Goal: Information Seeking & Learning: Learn about a topic

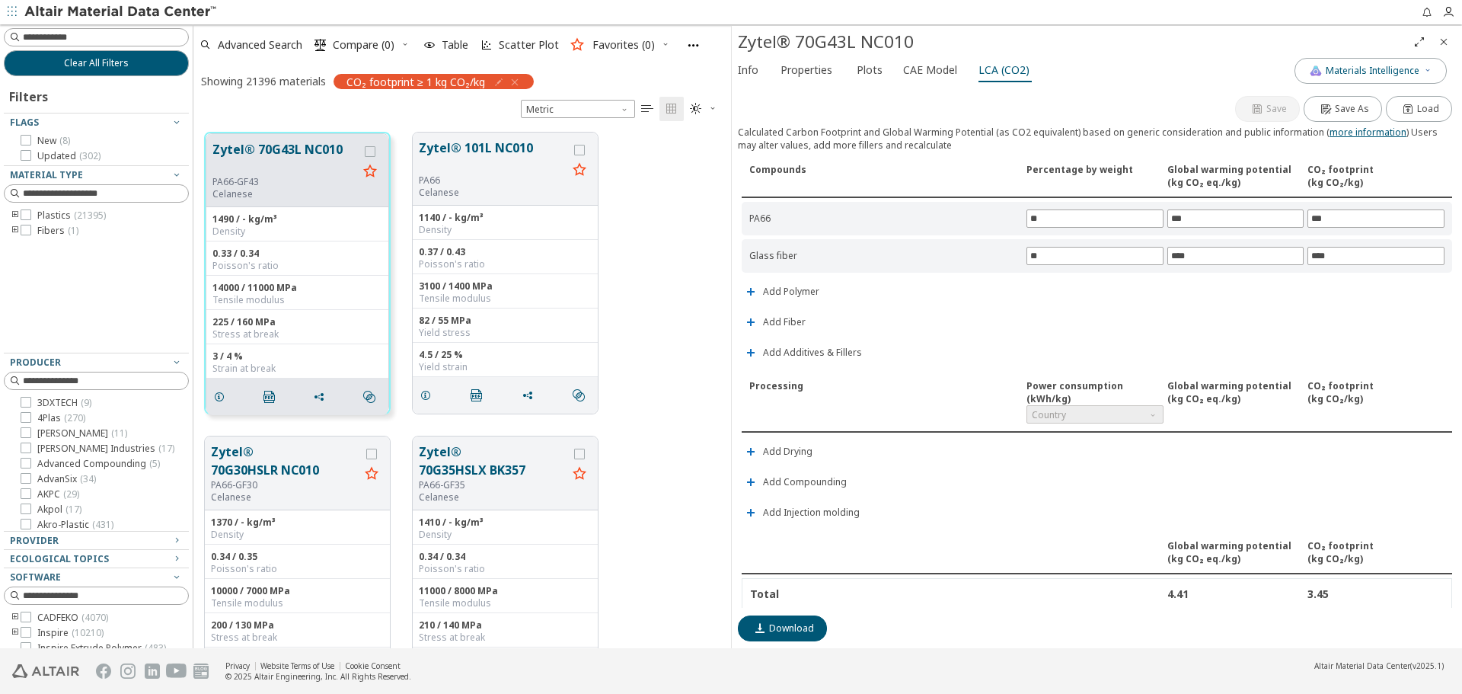
scroll to position [516, 526]
click at [1431, 69] on icon "button" at bounding box center [1427, 69] width 9 height 9
click at [1446, 42] on icon "Close" at bounding box center [1444, 42] width 12 height 12
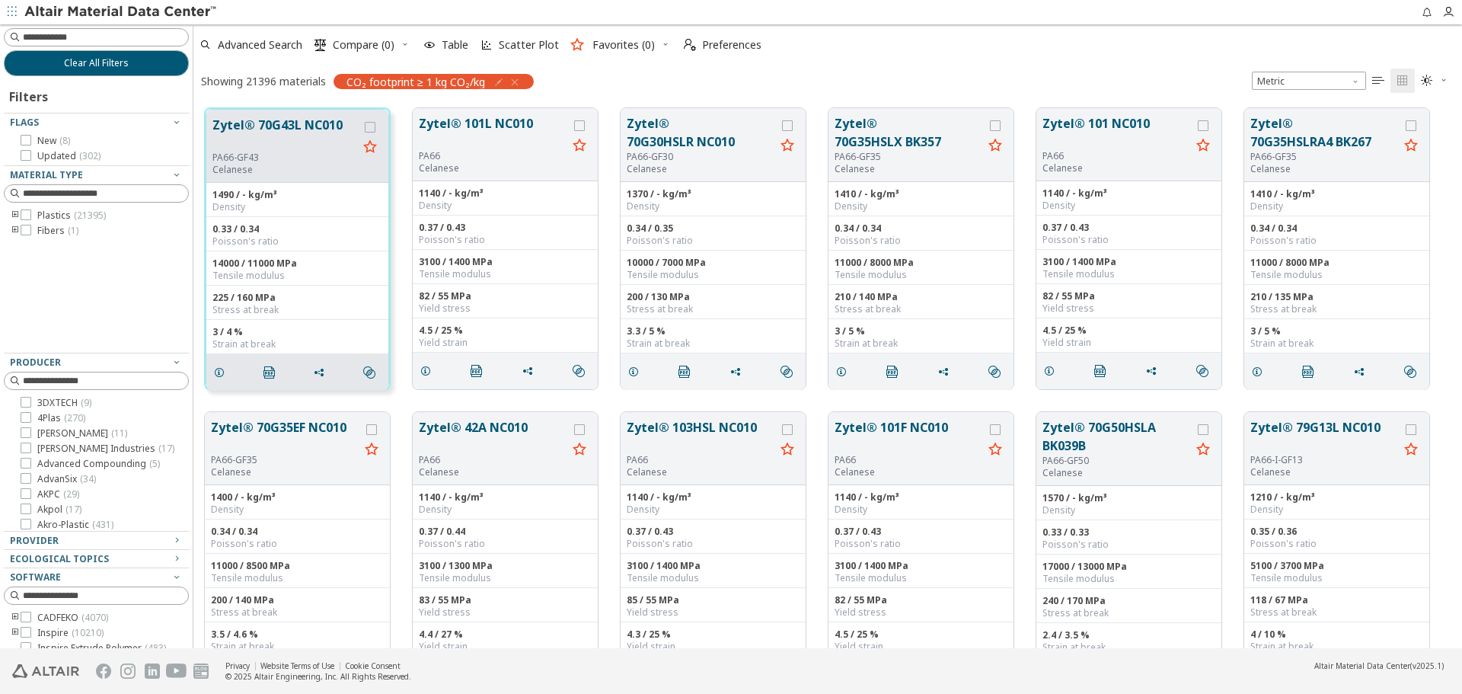
scroll to position [540, 1257]
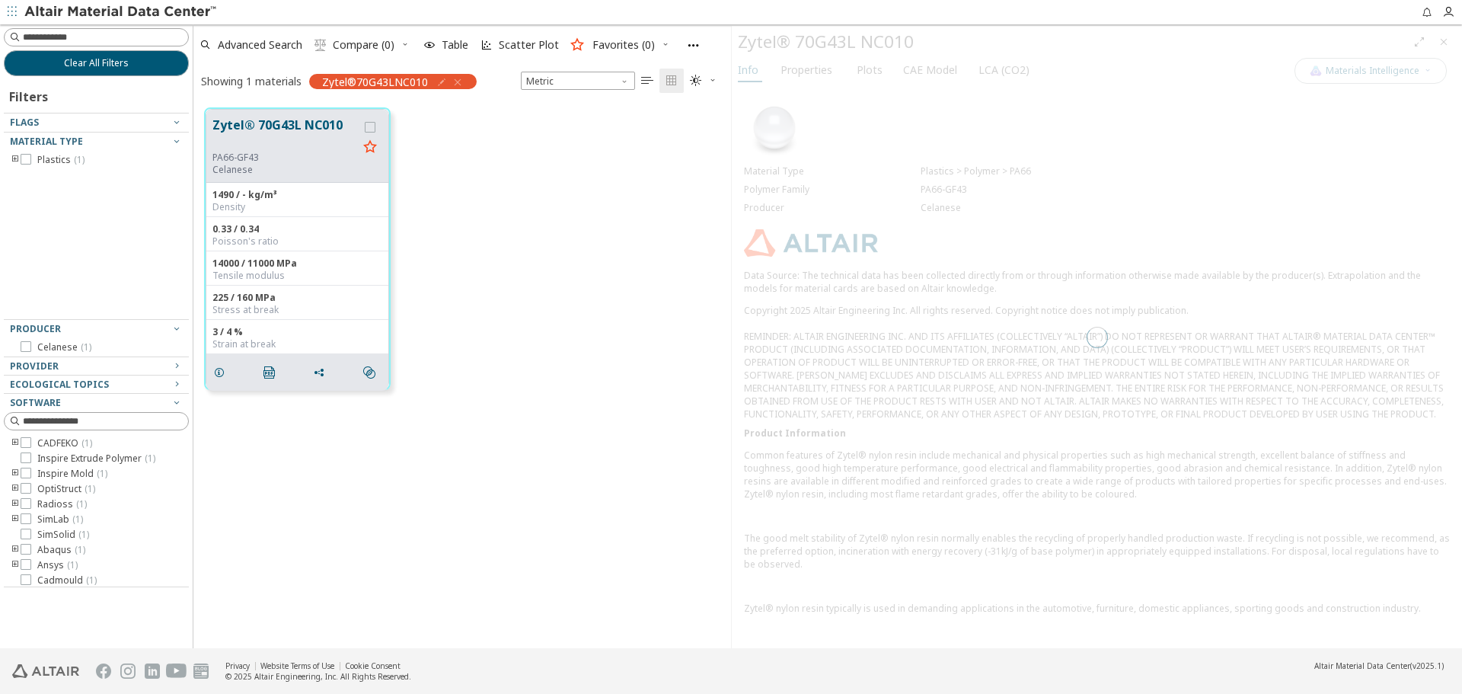
scroll to position [540, 526]
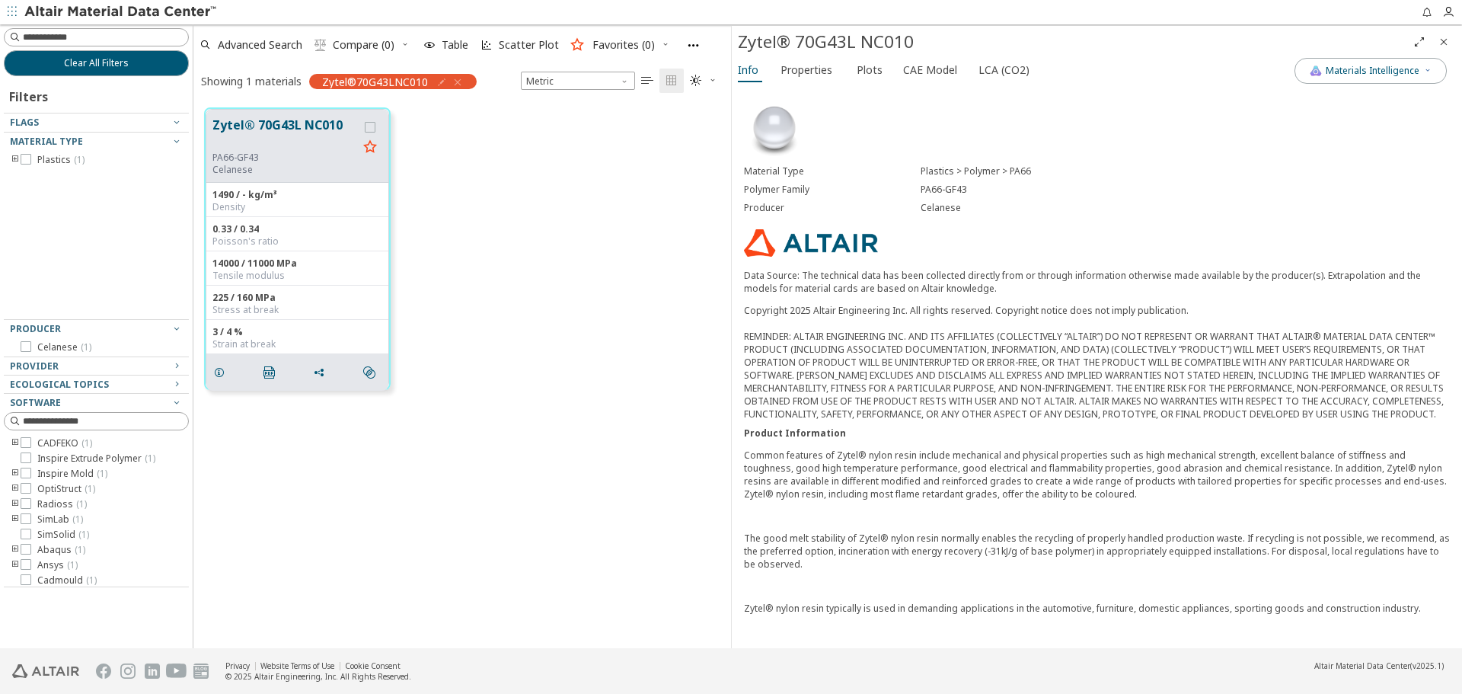
click at [864, 77] on span "Plots" at bounding box center [870, 70] width 26 height 24
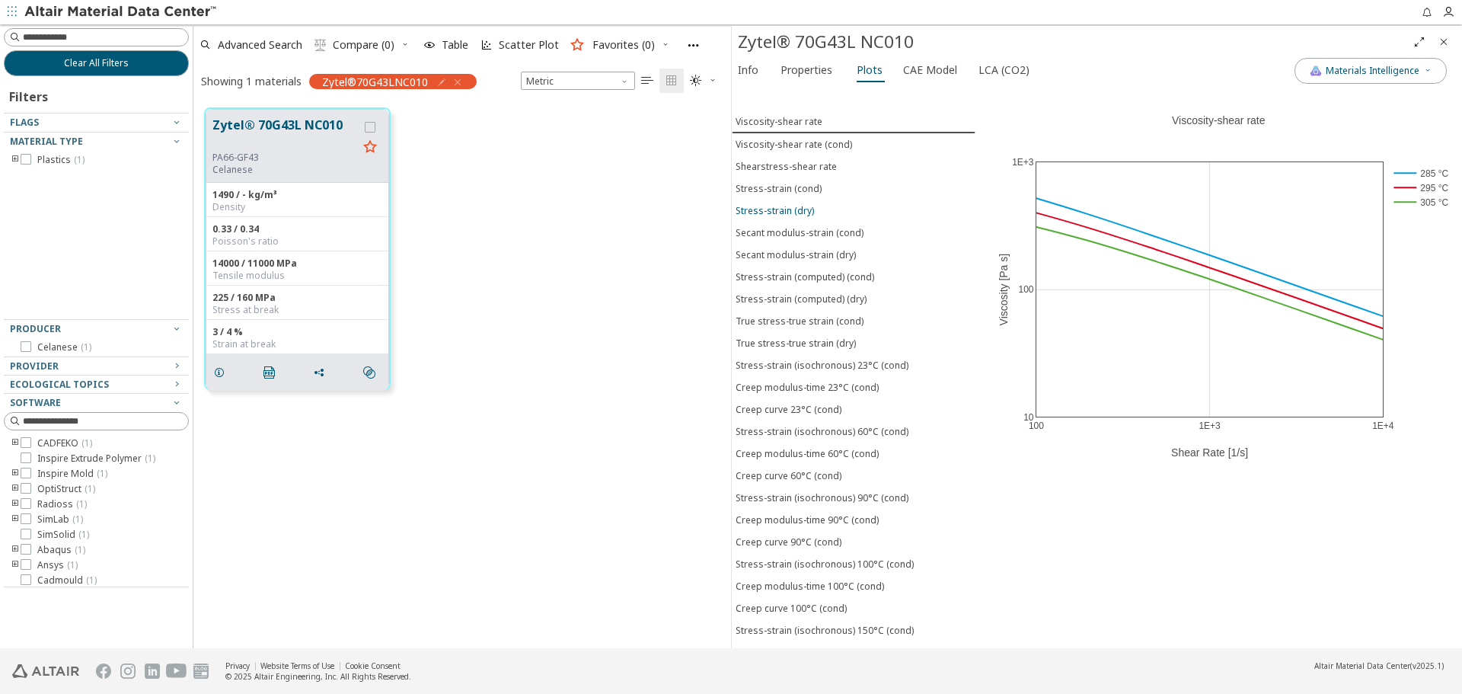
click at [825, 206] on span "Stress-strain (dry)" at bounding box center [854, 210] width 236 height 13
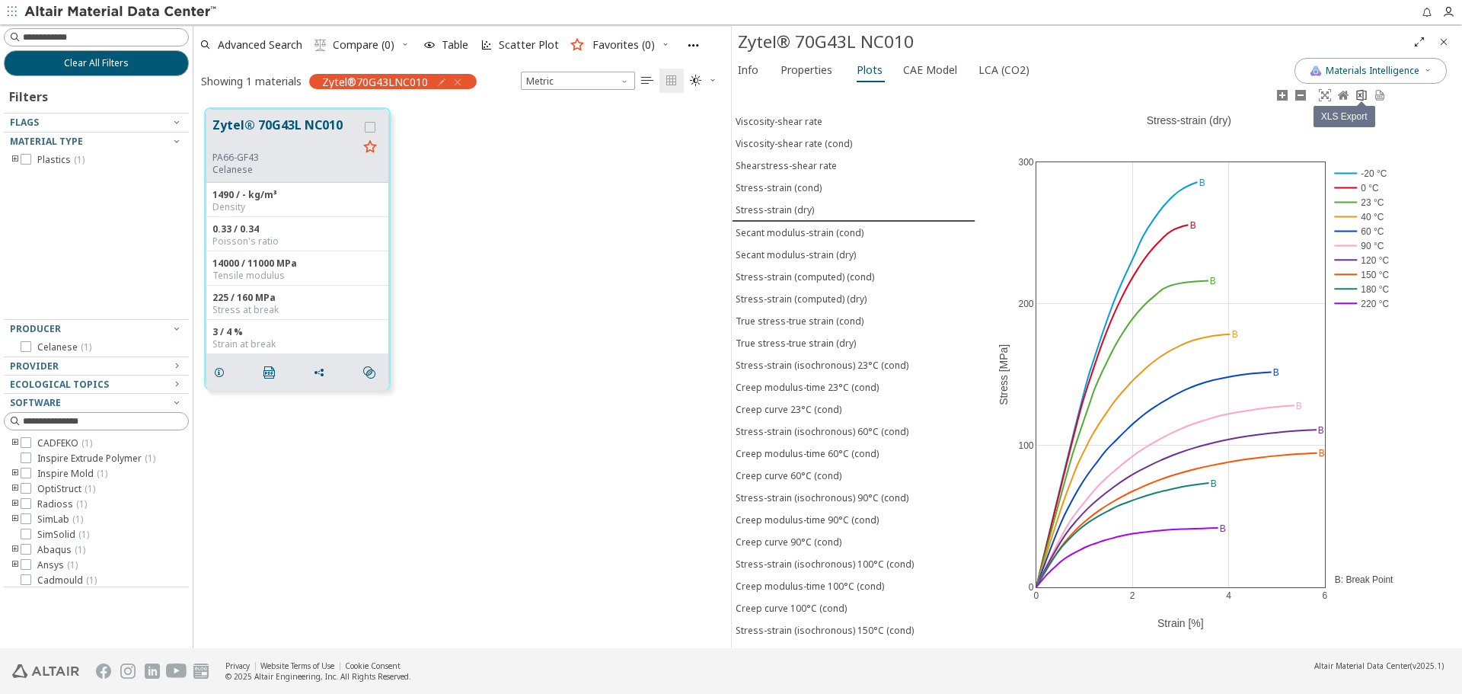
click at [1362, 99] on icon at bounding box center [1361, 94] width 10 height 11
click at [769, 300] on div "Stress-strain (computed) (dry)" at bounding box center [801, 298] width 131 height 13
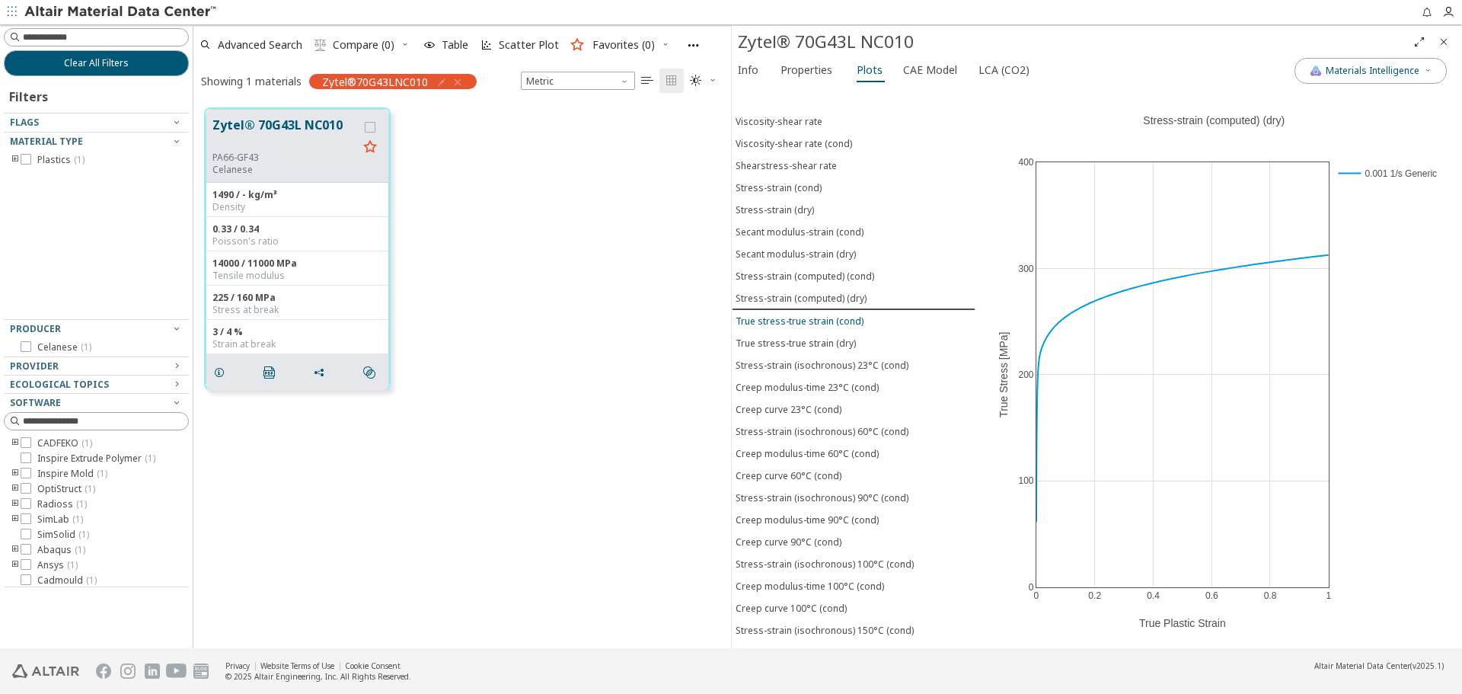
click at [772, 316] on div "True stress-true strain (cond)" at bounding box center [800, 321] width 128 height 13
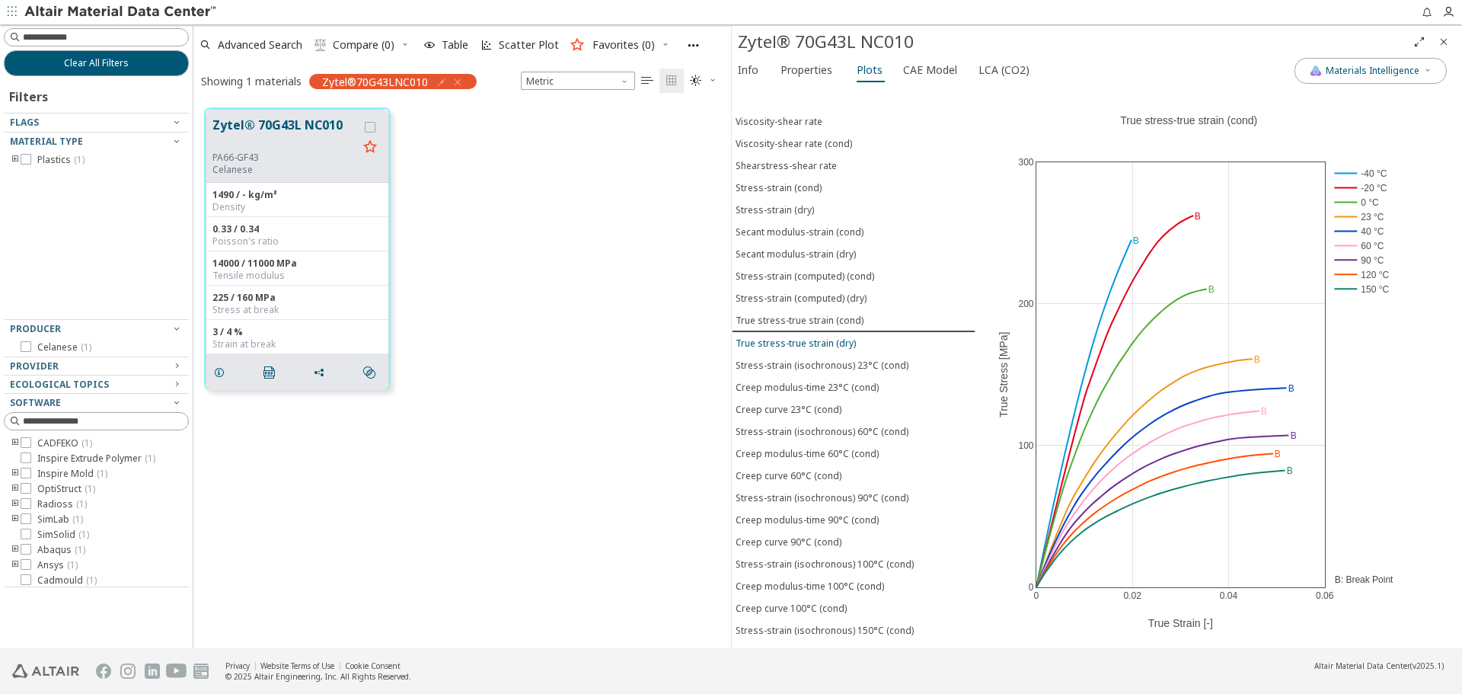
click at [775, 338] on div "True stress-true strain (dry)" at bounding box center [796, 343] width 120 height 13
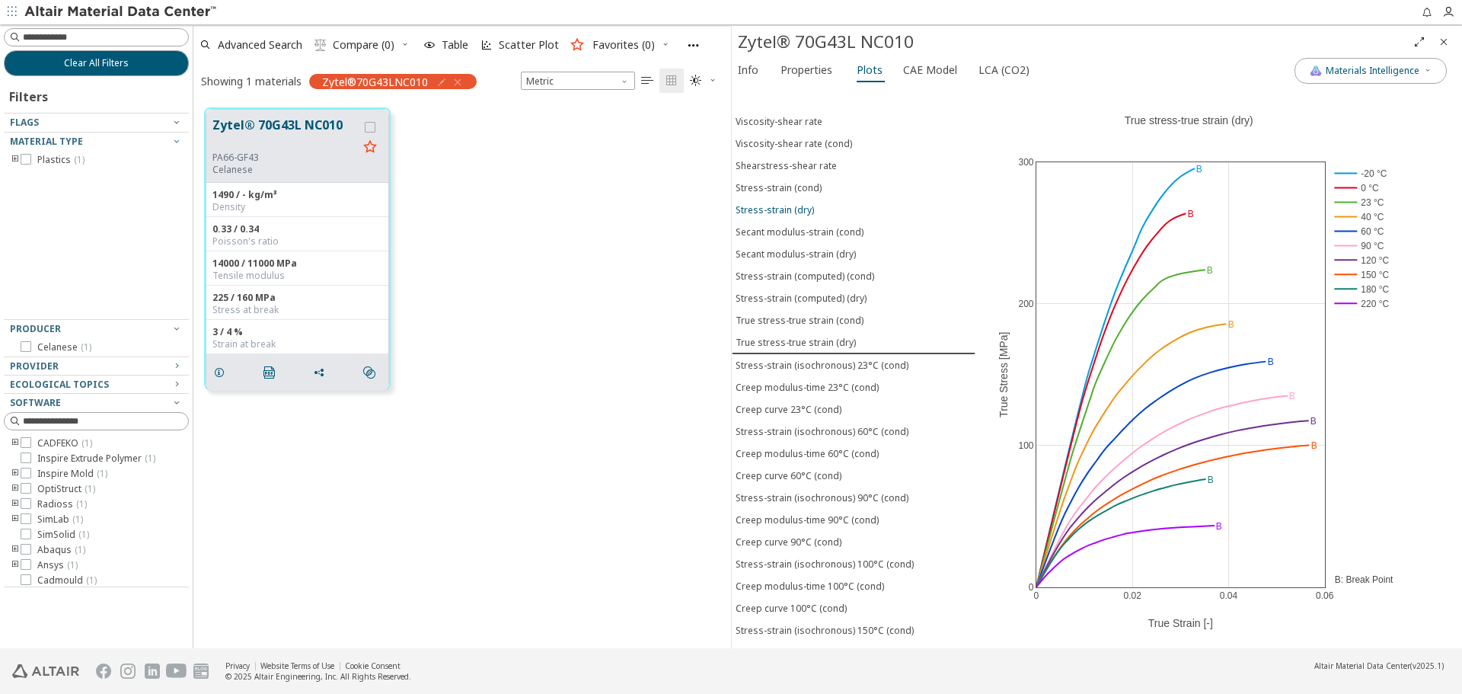
click at [793, 209] on div "Stress-strain (dry)" at bounding box center [775, 209] width 78 height 13
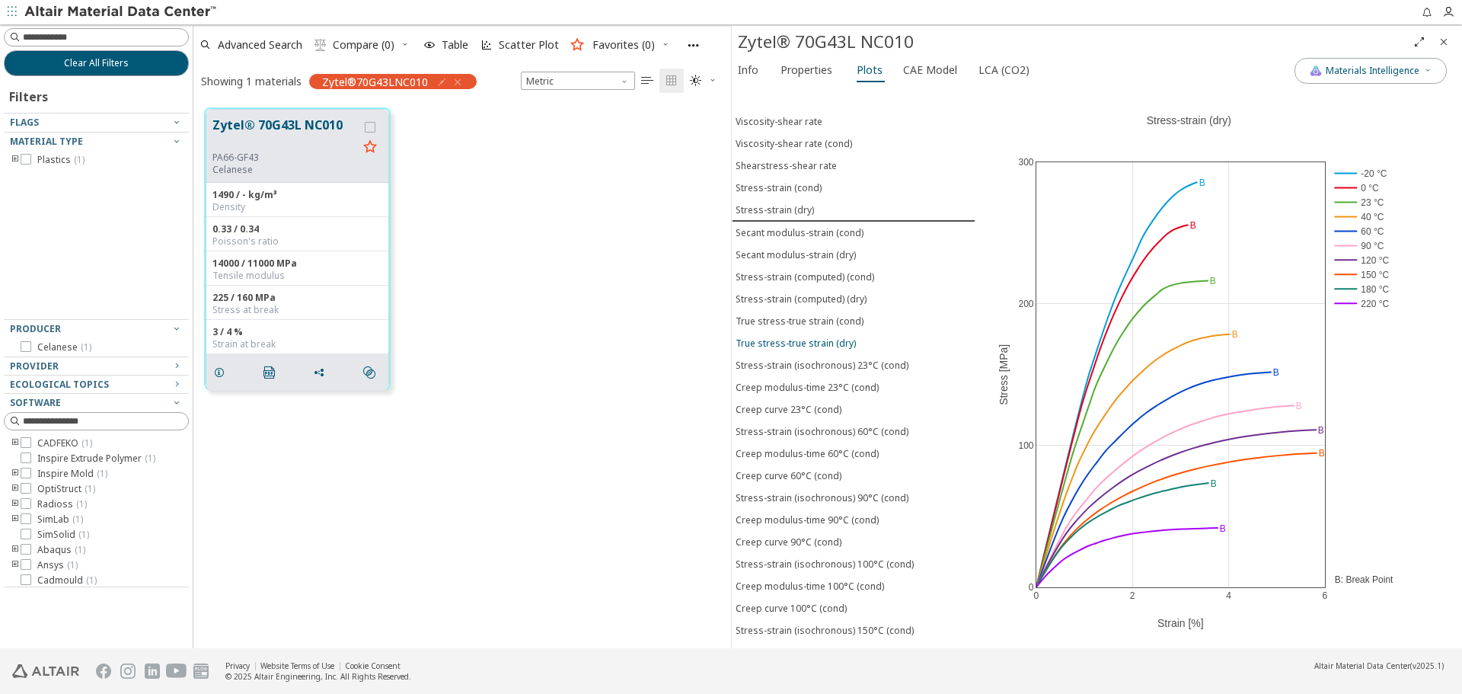
click at [823, 341] on div "True stress-true strain (dry)" at bounding box center [796, 343] width 120 height 13
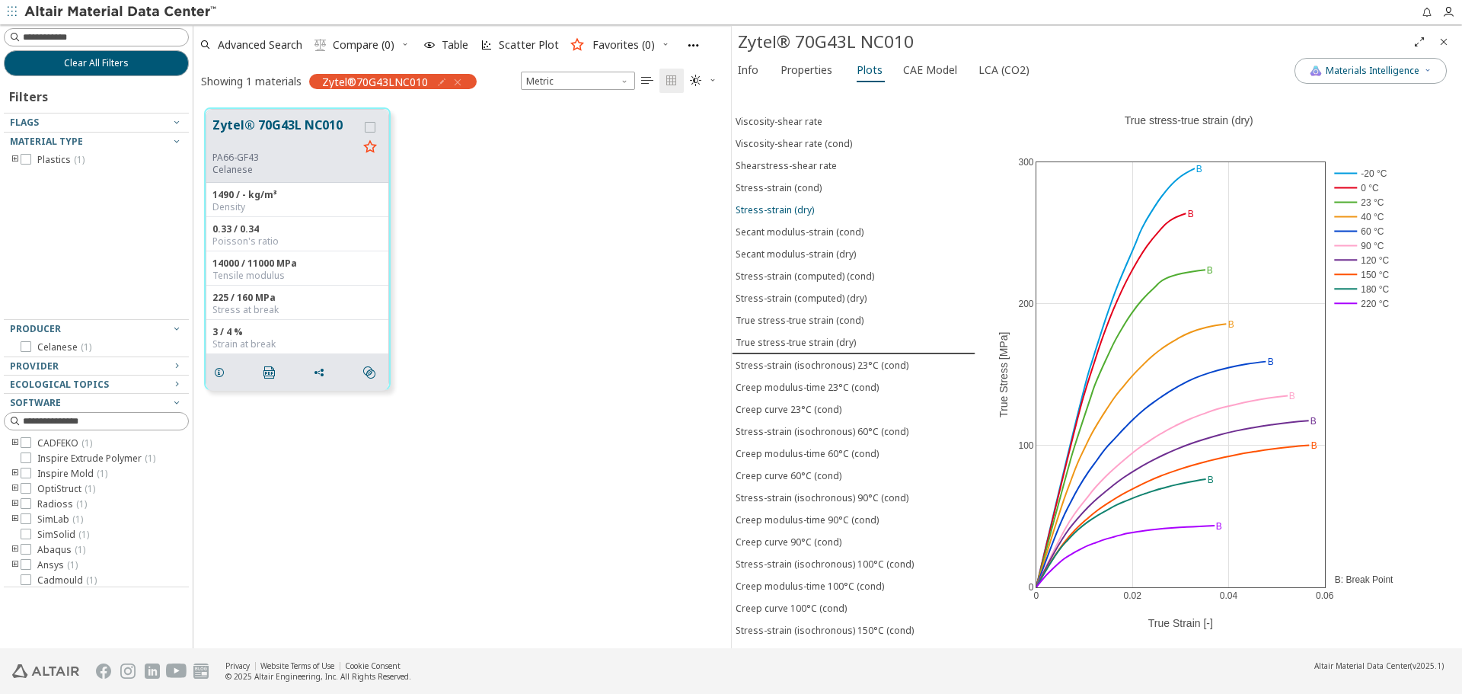
click at [799, 211] on div "Stress-strain (dry)" at bounding box center [775, 209] width 78 height 13
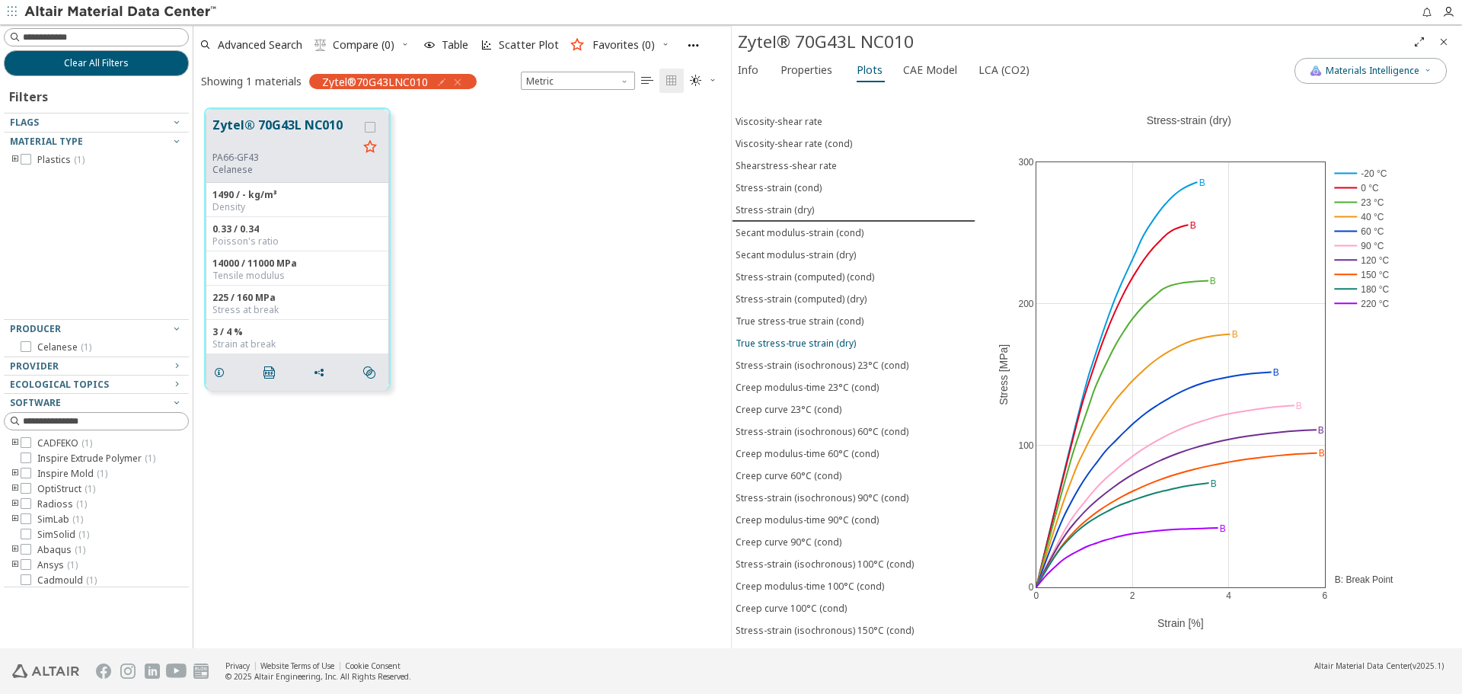
click at [810, 341] on div "True stress-true strain (dry)" at bounding box center [796, 343] width 120 height 13
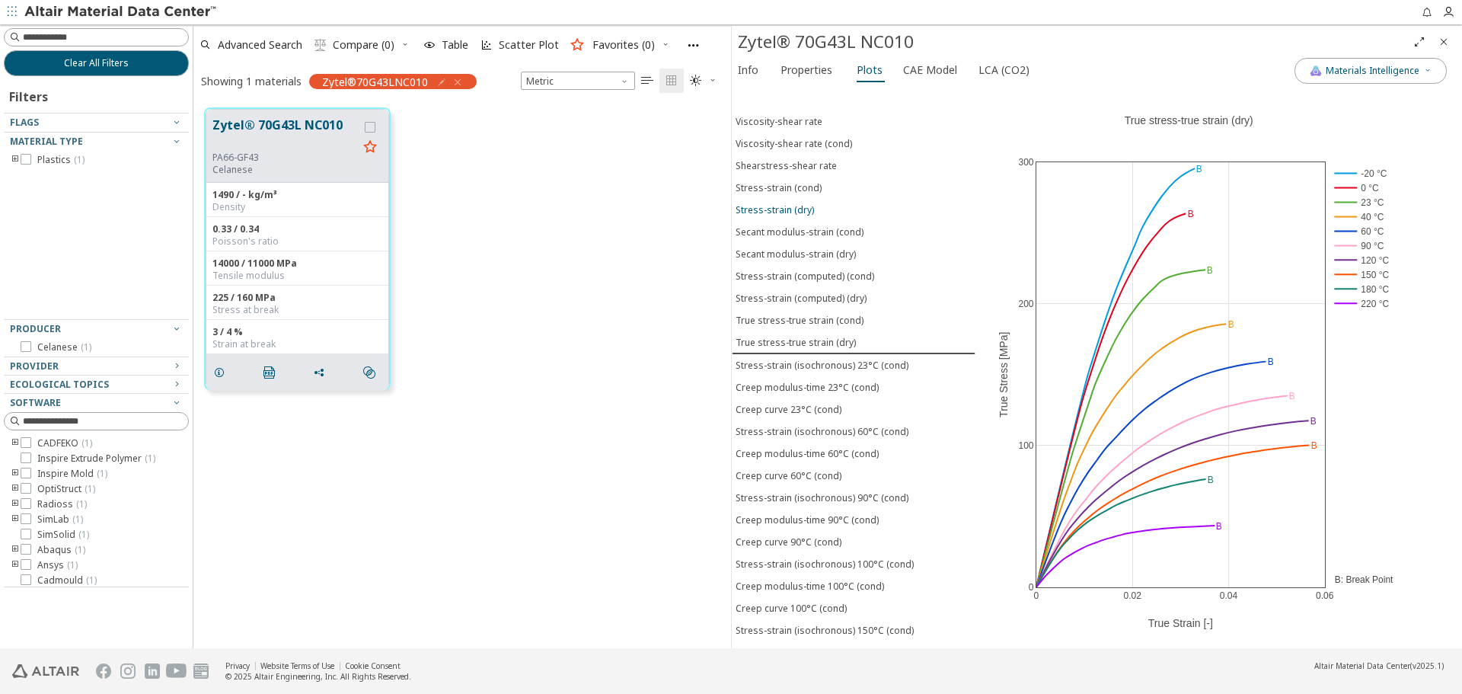
click at [797, 216] on button "Stress-strain (dry)" at bounding box center [854, 210] width 244 height 22
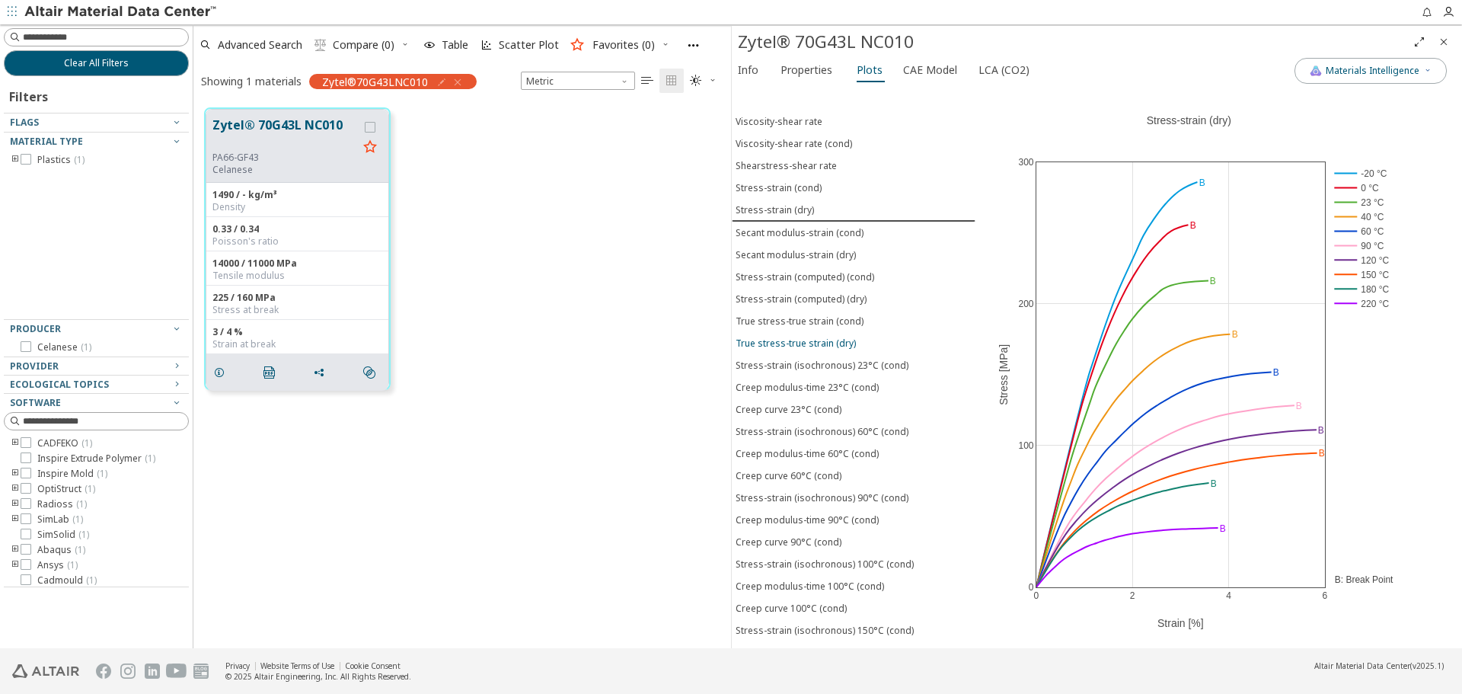
click at [806, 351] on button "True stress-true strain (dry)" at bounding box center [854, 343] width 244 height 22
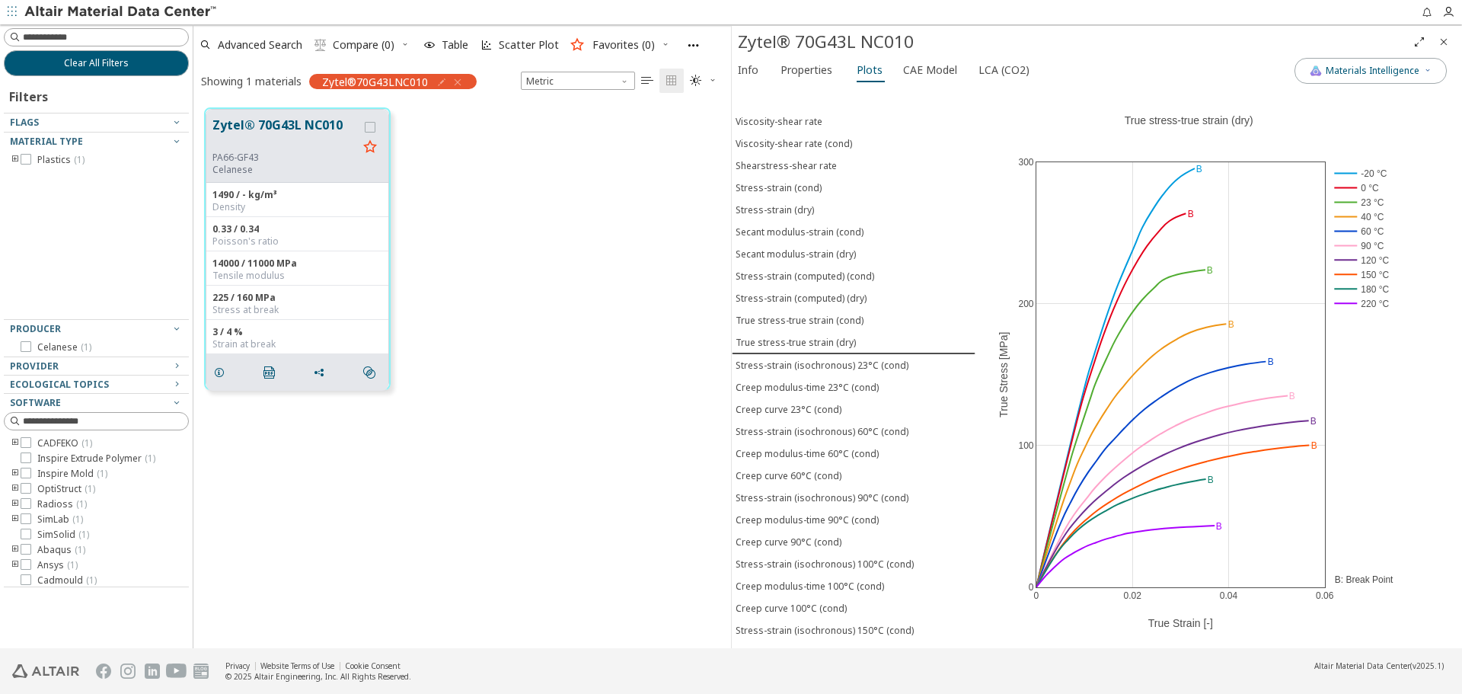
drag, startPoint x: 606, startPoint y: 329, endPoint x: 642, endPoint y: 351, distance: 42.1
click at [606, 329] on div "Zytel® 70G43L NC010 PA66-GF43 Celanese 1490 / - kg/m³ Density 0.33 / 0.34 Poiss…" at bounding box center [462, 249] width 538 height 304
drag, startPoint x: 775, startPoint y: 39, endPoint x: 918, endPoint y: 34, distance: 142.5
click at [918, 34] on div "Zytel® 70G43L NC010" at bounding box center [1072, 42] width 669 height 24
copy div "Zytel® 70G43L NC010"
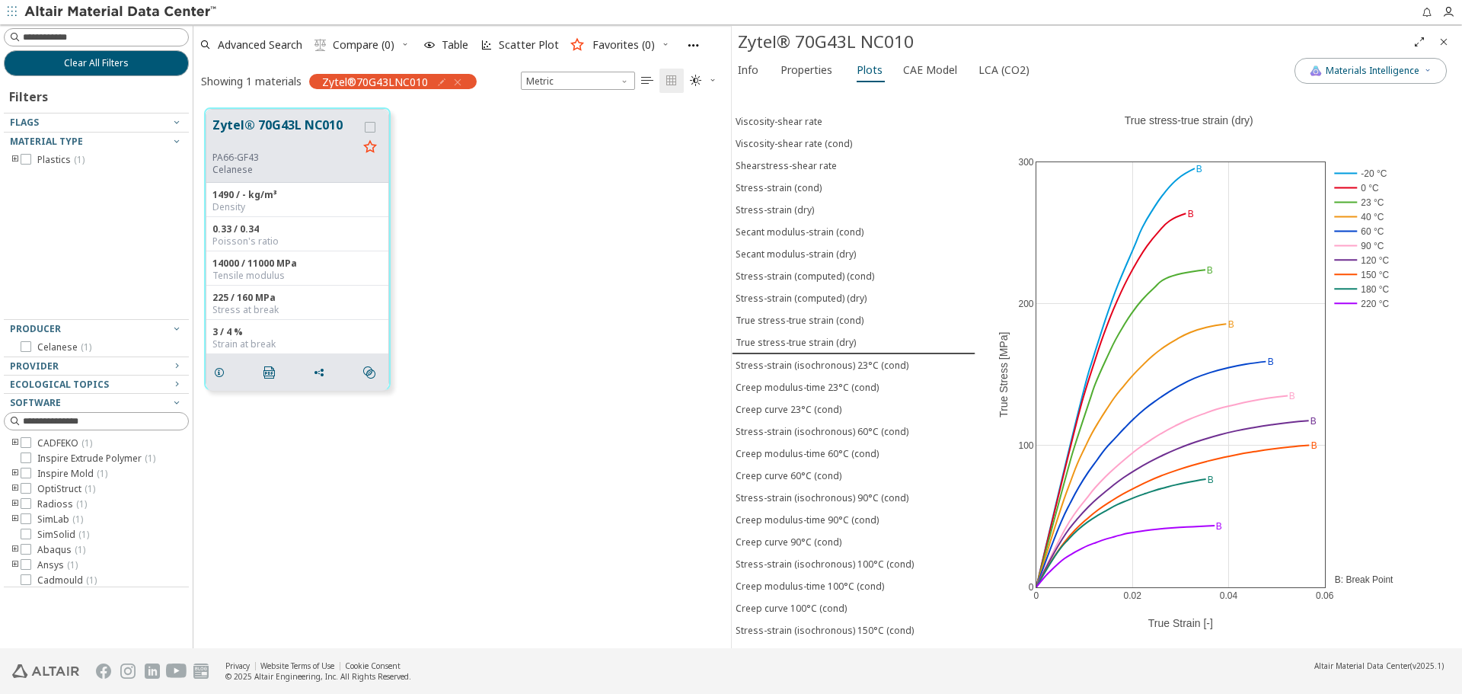
click at [685, 162] on div "Zytel® 70G43L NC010 PA66-GF43 Celanese 1490 / - kg/m³ Density 0.33 / 0.34 Poiss…" at bounding box center [462, 249] width 538 height 304
click at [787, 207] on div "Stress-strain (dry)" at bounding box center [775, 209] width 78 height 13
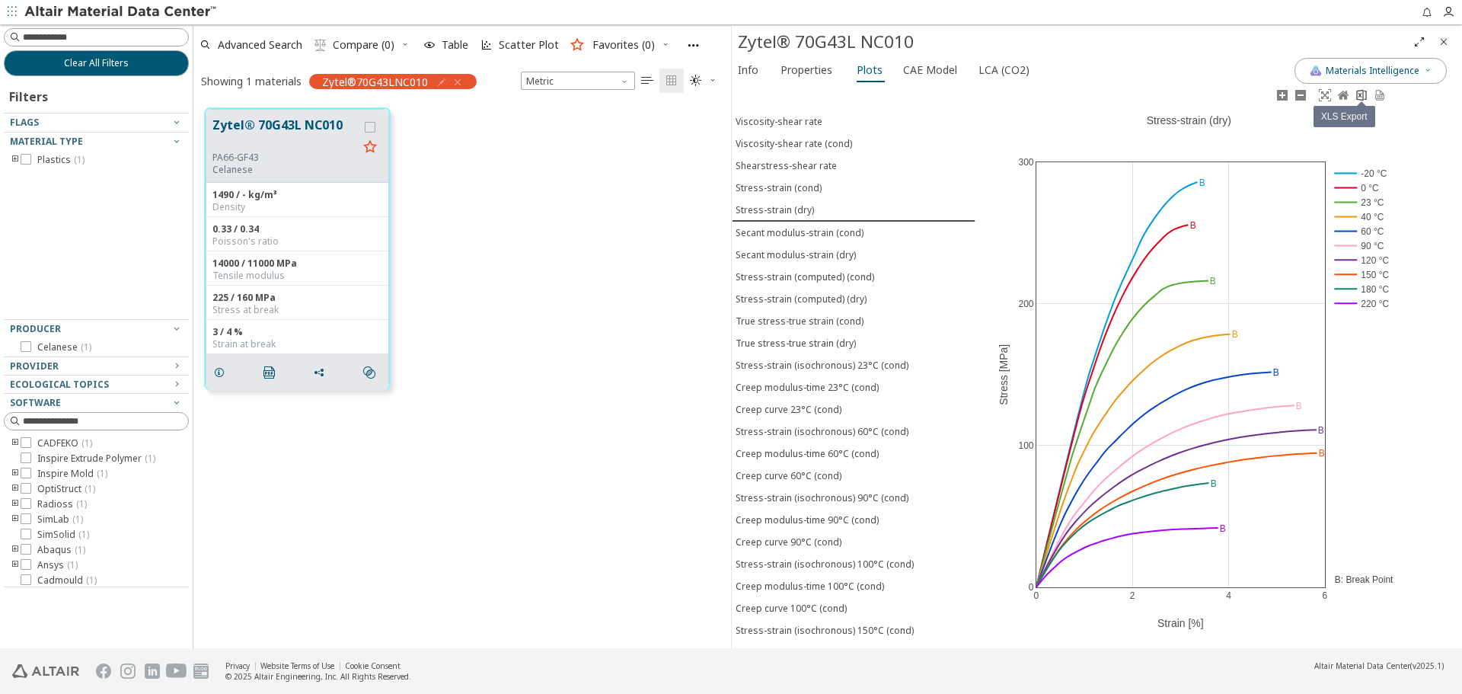
click at [1362, 98] on icon at bounding box center [1361, 94] width 10 height 11
click at [1244, 19] on div at bounding box center [815, 12] width 1193 height 24
click at [1404, 73] on span "Materials Intelligence" at bounding box center [1373, 71] width 94 height 12
click at [671, 338] on div "Zytel® 70G43L NC010 PA66-GF43 Celanese 1490 / - kg/m³ Density 0.33 / 0.34 Poiss…" at bounding box center [462, 249] width 538 height 304
click at [1380, 75] on span "Materials Intelligence" at bounding box center [1373, 71] width 94 height 12
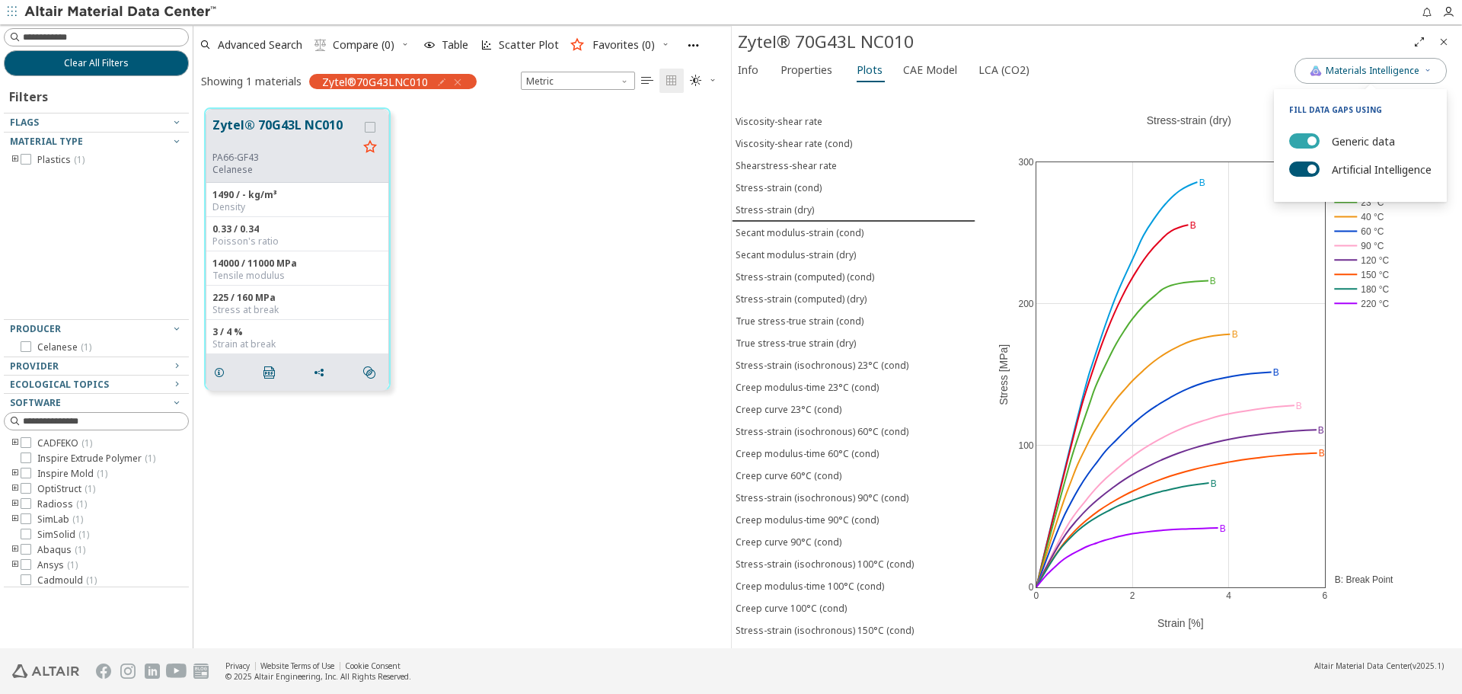
click at [1305, 136] on button "Generic data" at bounding box center [1304, 140] width 30 height 15
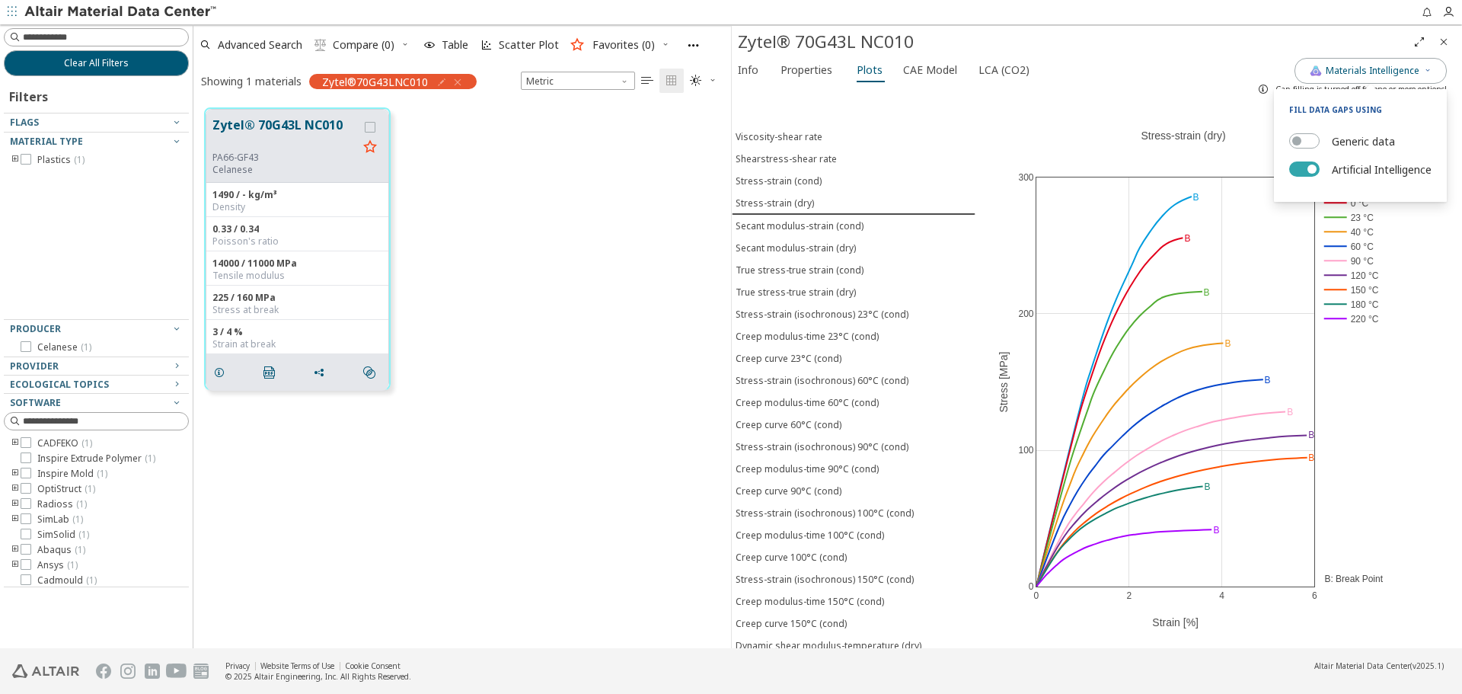
click at [1296, 167] on button "Artificial Intelligence" at bounding box center [1304, 168] width 30 height 15
click at [1296, 167] on span "button" at bounding box center [1296, 168] width 9 height 9
click at [1302, 142] on button "Generic data" at bounding box center [1304, 140] width 30 height 15
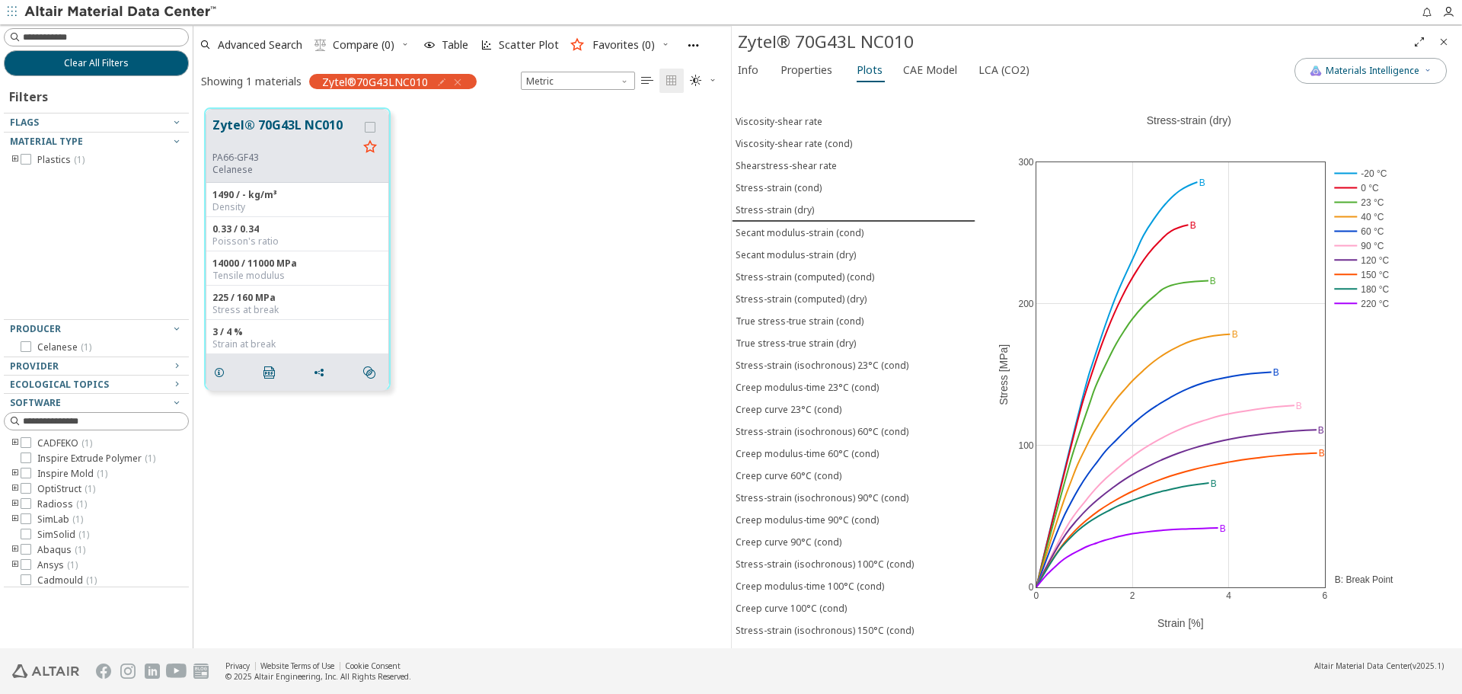
click at [657, 276] on div "Zytel® 70G43L NC010 PA66-GF43 Celanese 1490 / - kg/m³ Density 0.33 / 0.34 Poiss…" at bounding box center [462, 249] width 538 height 304
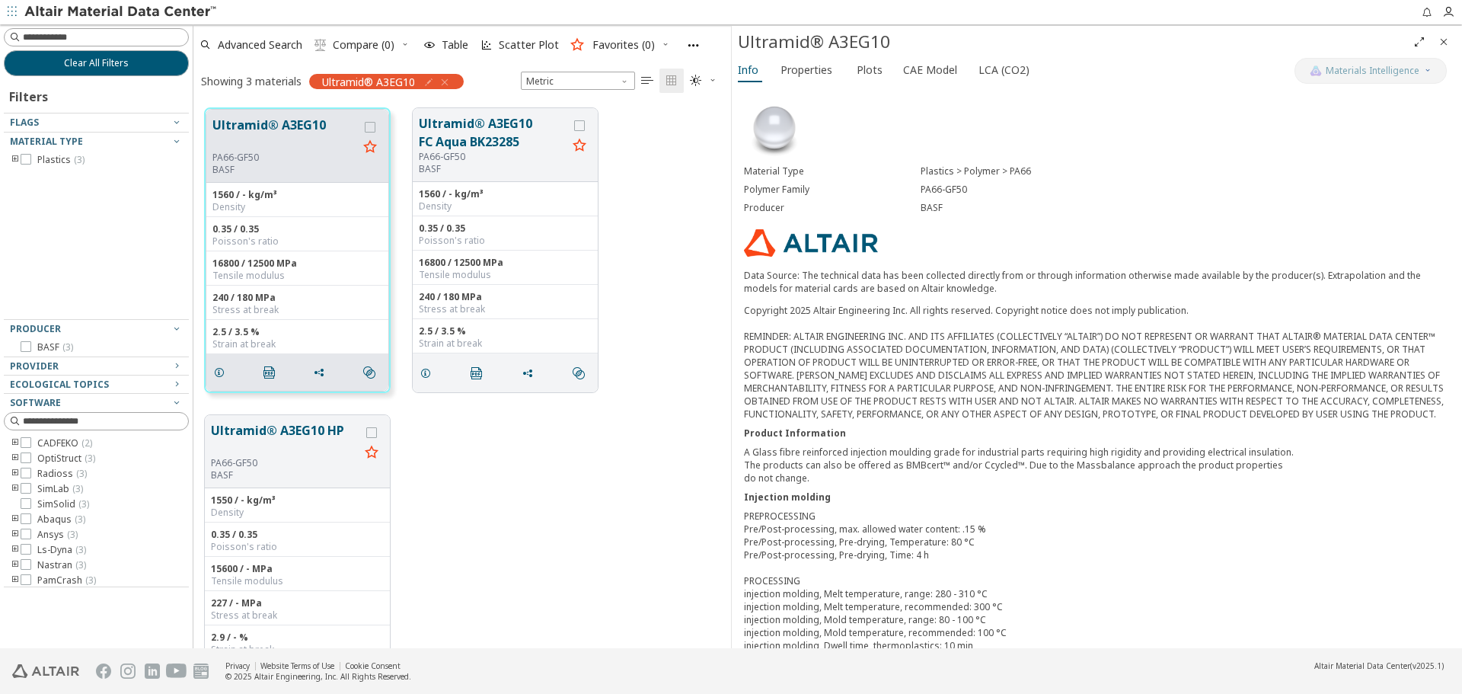
scroll to position [540, 526]
